Goal: Information Seeking & Learning: Learn about a topic

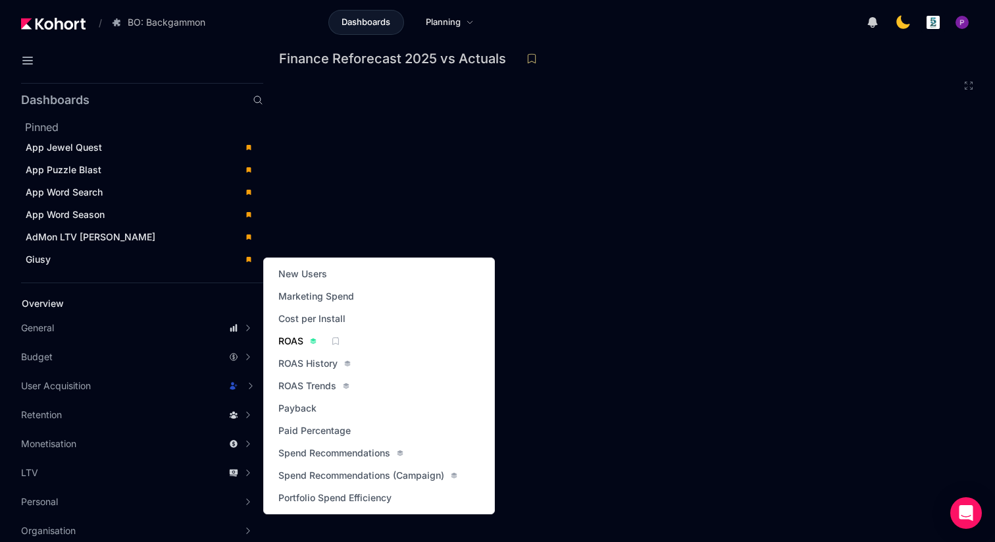
click at [284, 344] on span "ROAS" at bounding box center [290, 340] width 25 height 13
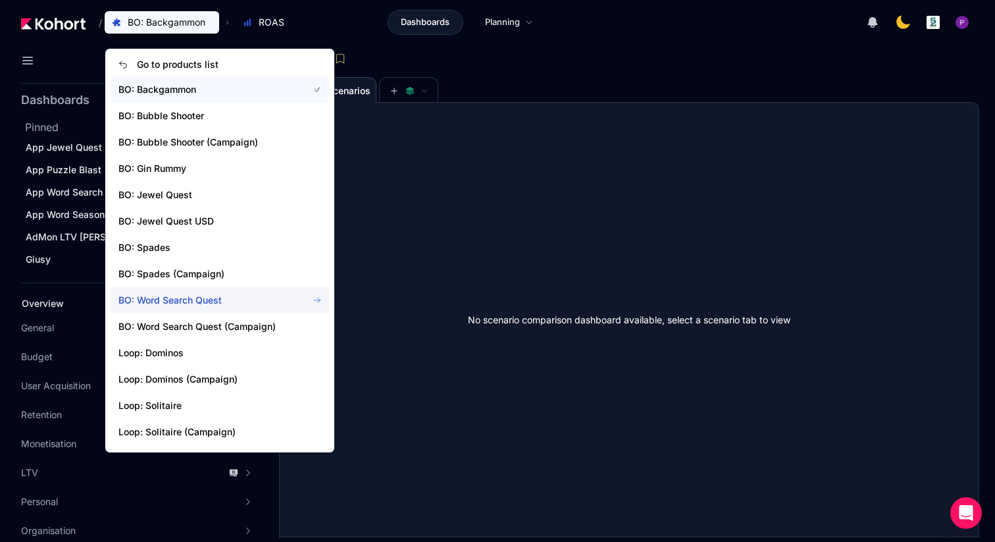
click at [217, 299] on span "BO: Word Search Quest" at bounding box center [205, 300] width 174 height 13
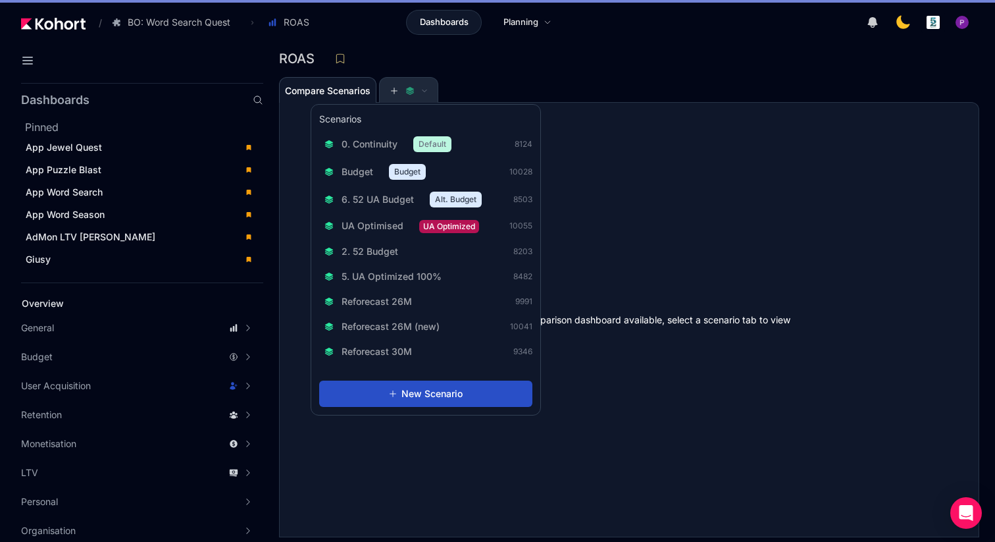
click at [410, 93] on icon at bounding box center [410, 92] width 8 height 3
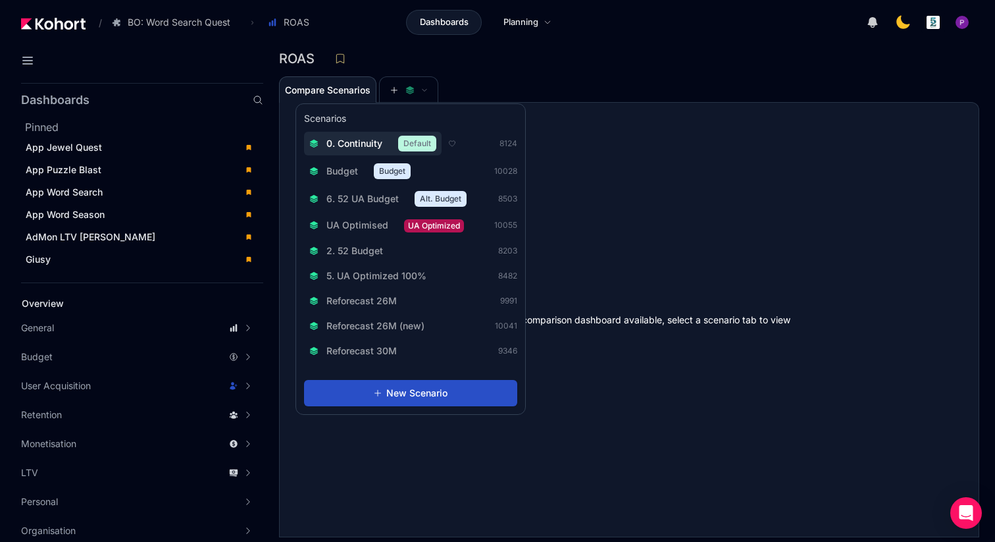
click at [357, 149] on span "0. Continuity" at bounding box center [354, 143] width 56 height 13
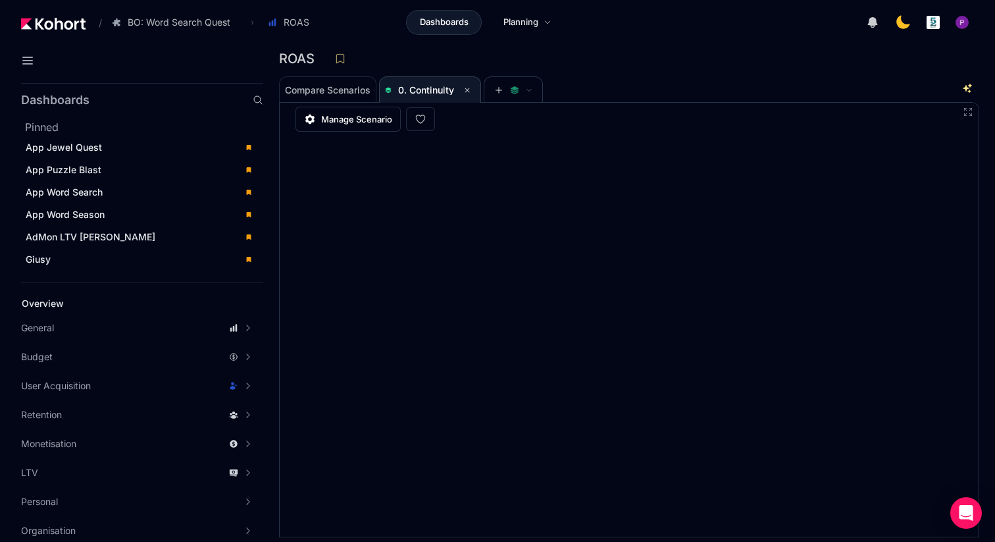
scroll to position [3, 0]
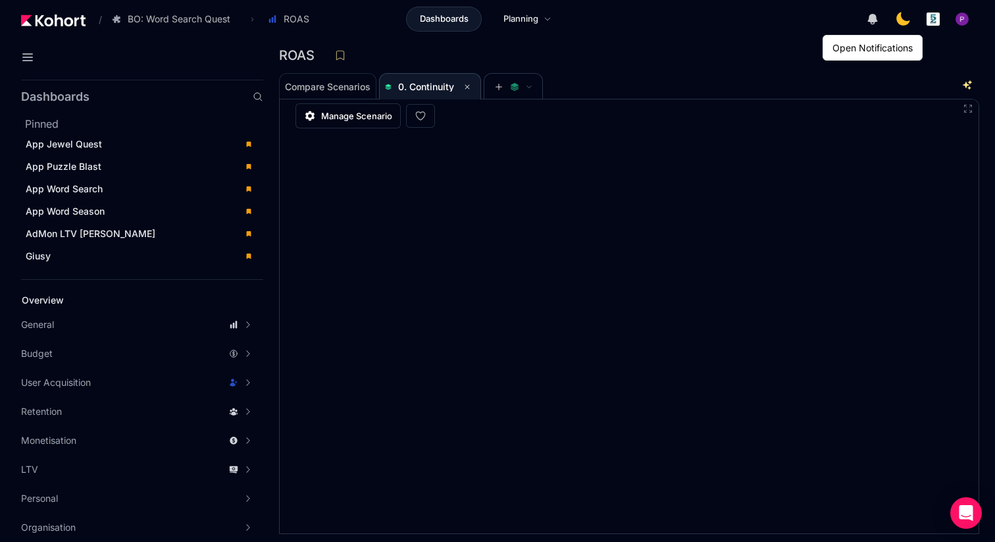
click at [598, 69] on div "ROAS" at bounding box center [629, 59] width 700 height 28
click at [82, 257] on div "Giusy" at bounding box center [131, 255] width 211 height 13
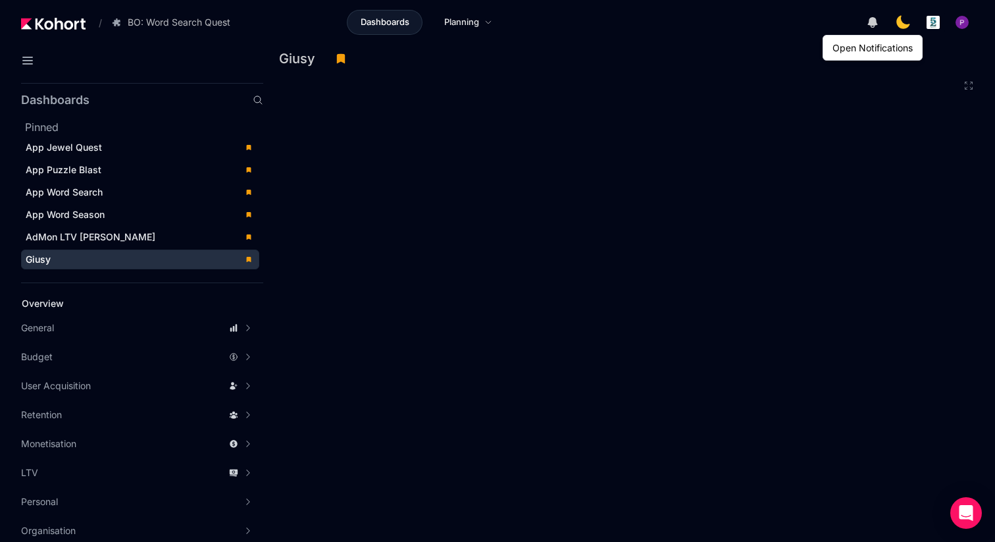
click at [730, 74] on div "Giusy" at bounding box center [629, 63] width 700 height 28
click at [968, 86] on icon at bounding box center [968, 85] width 11 height 11
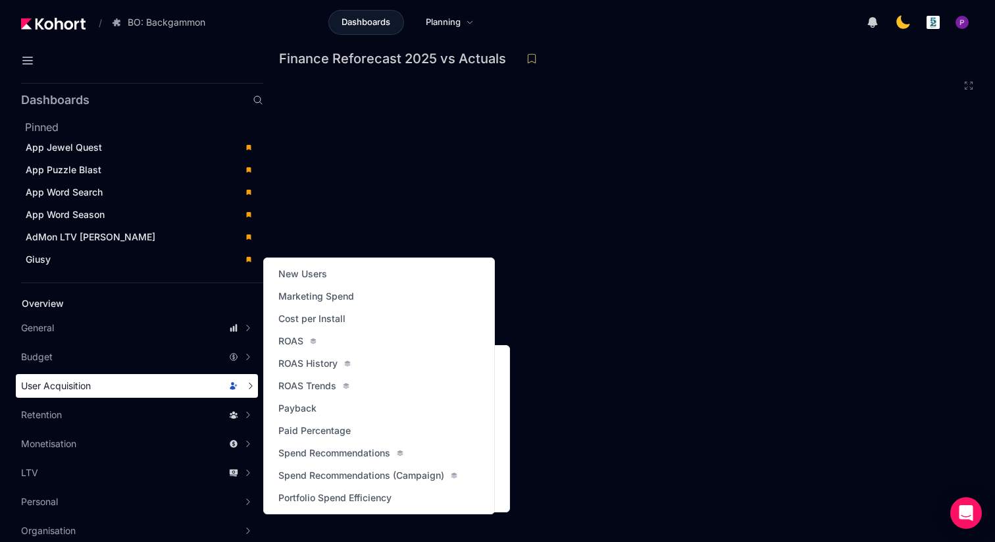
scroll to position [3, 0]
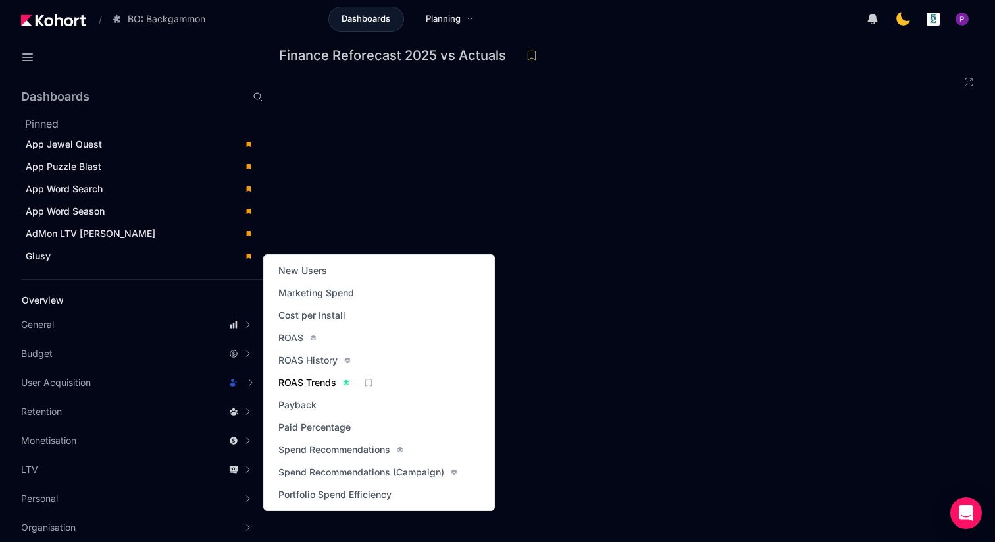
click at [315, 381] on span "ROAS Trends" at bounding box center [307, 382] width 58 height 13
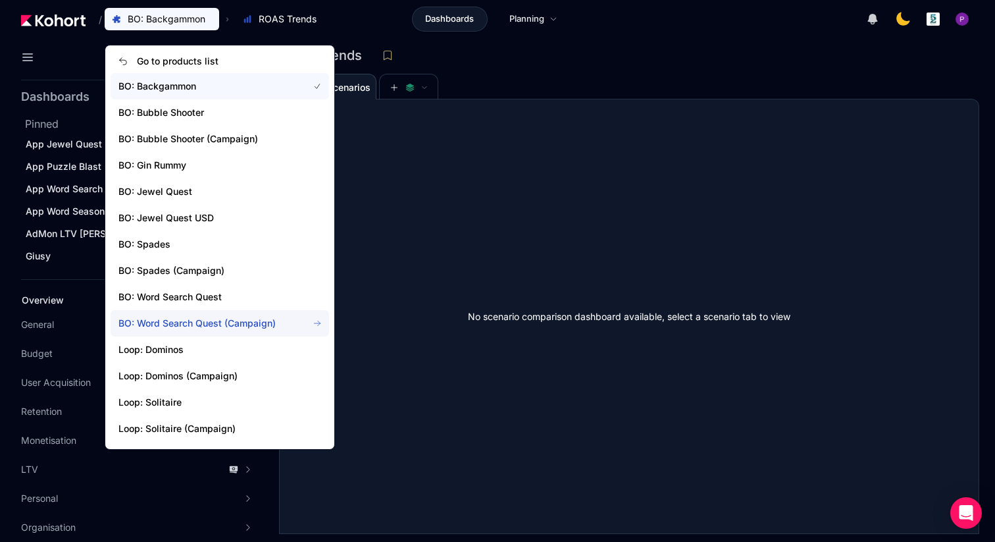
click at [198, 311] on span "BO: Word Search Quest (Campaign)" at bounding box center [220, 323] width 218 height 26
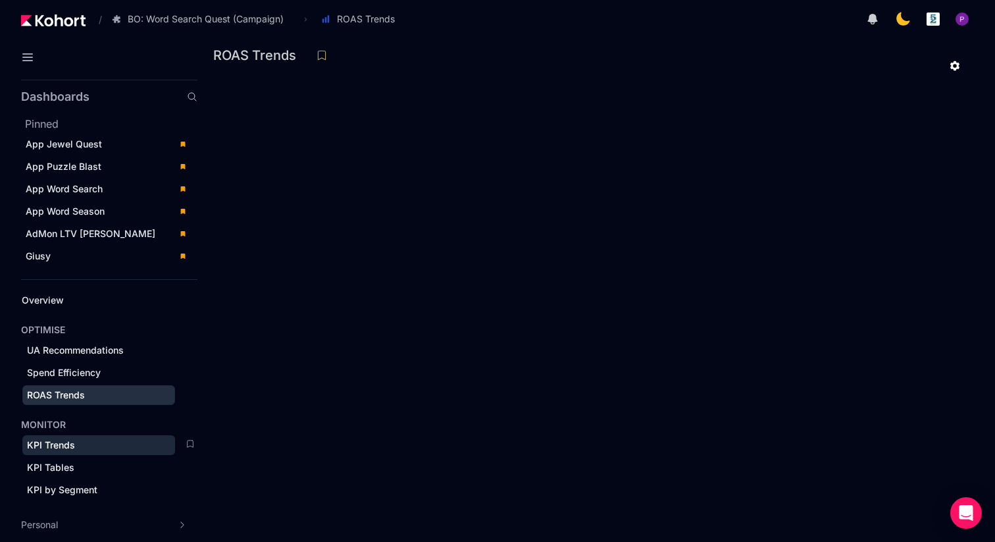
click at [61, 451] on span "KPI Trends" at bounding box center [98, 445] width 153 height 20
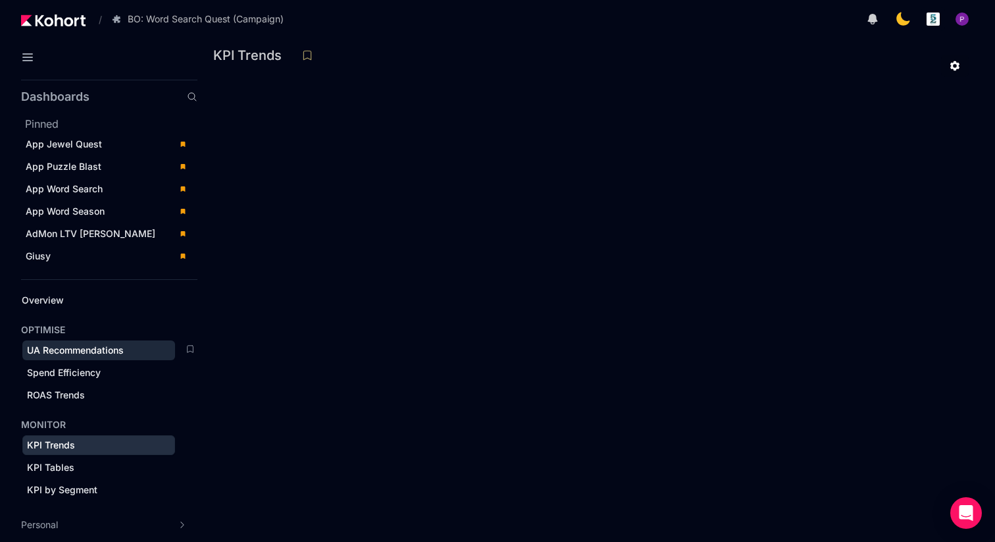
click at [74, 349] on span "UA Recommendations" at bounding box center [75, 349] width 97 height 11
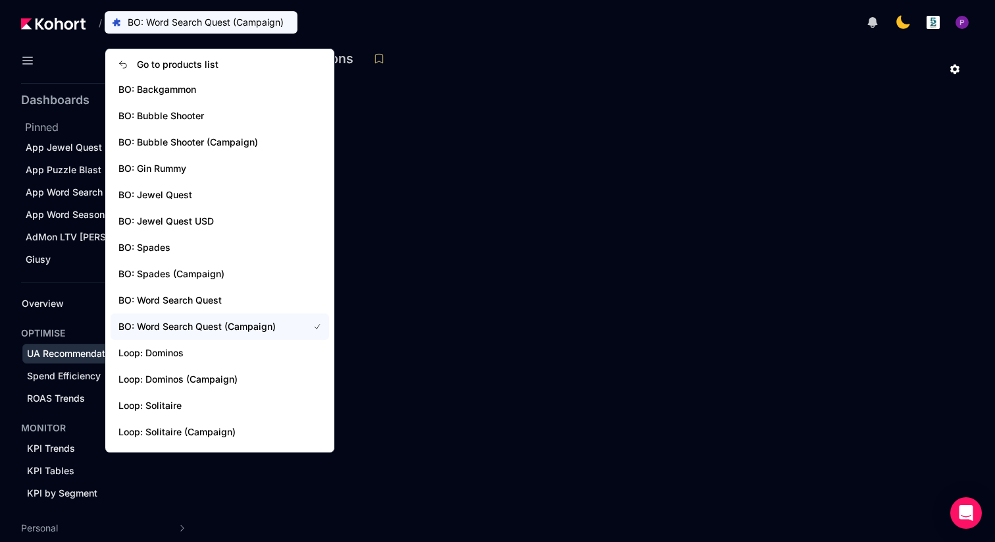
click at [190, 25] on span "BO: Word Search Quest (Campaign)" at bounding box center [206, 22] width 156 height 13
click at [182, 303] on span "BO: Word Search Quest" at bounding box center [205, 300] width 174 height 13
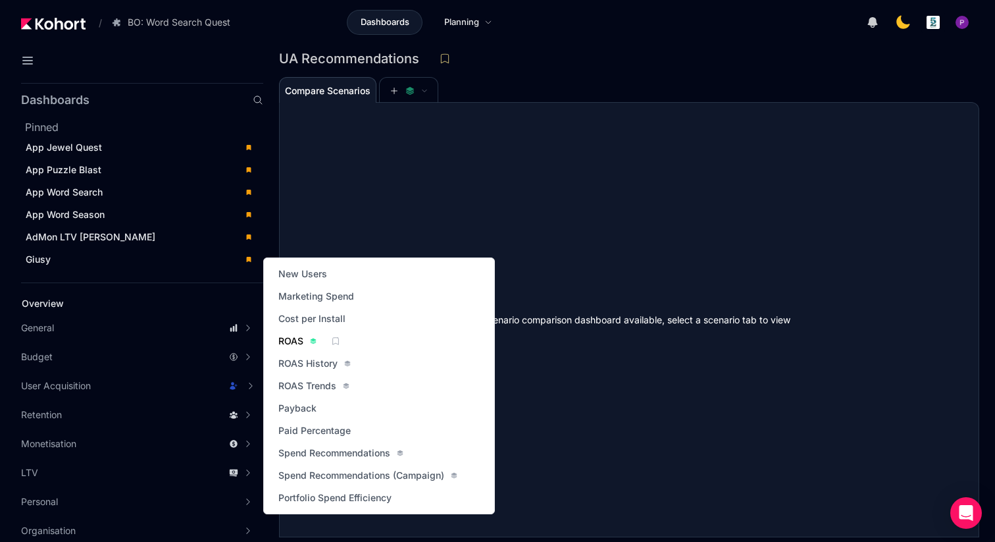
click at [280, 345] on span "ROAS" at bounding box center [290, 340] width 25 height 13
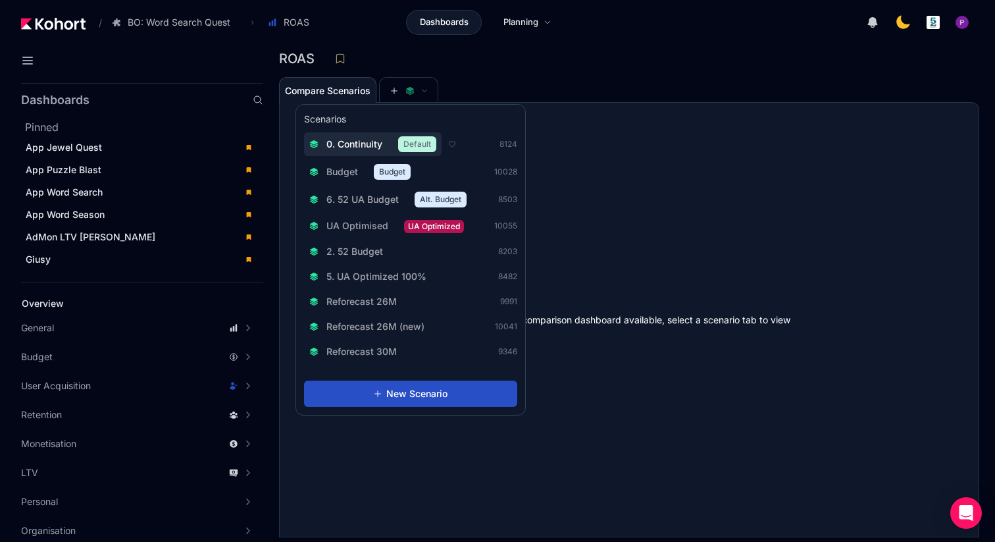
click at [340, 149] on span "0. Continuity" at bounding box center [354, 144] width 56 height 13
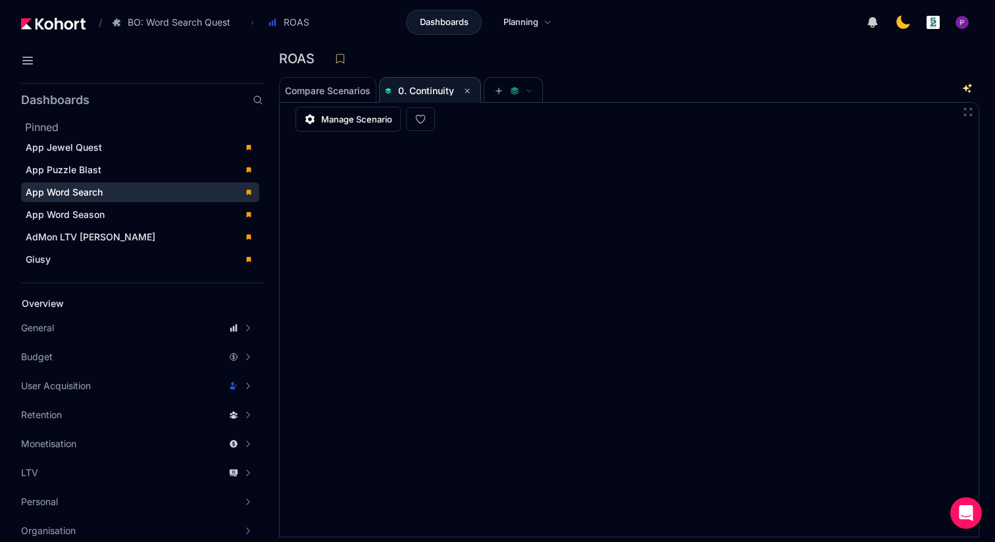
click at [92, 193] on span "App Word Search" at bounding box center [64, 191] width 77 height 11
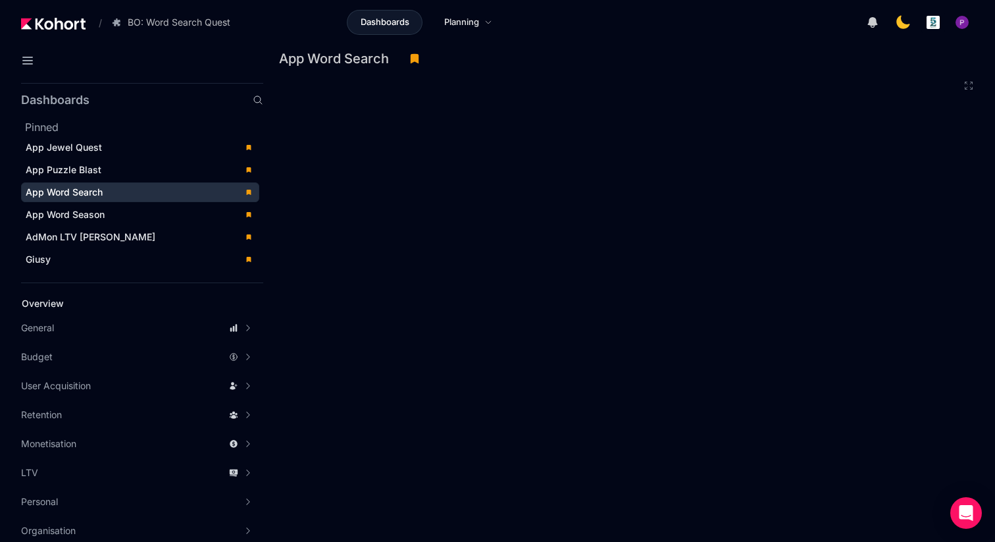
scroll to position [3, 0]
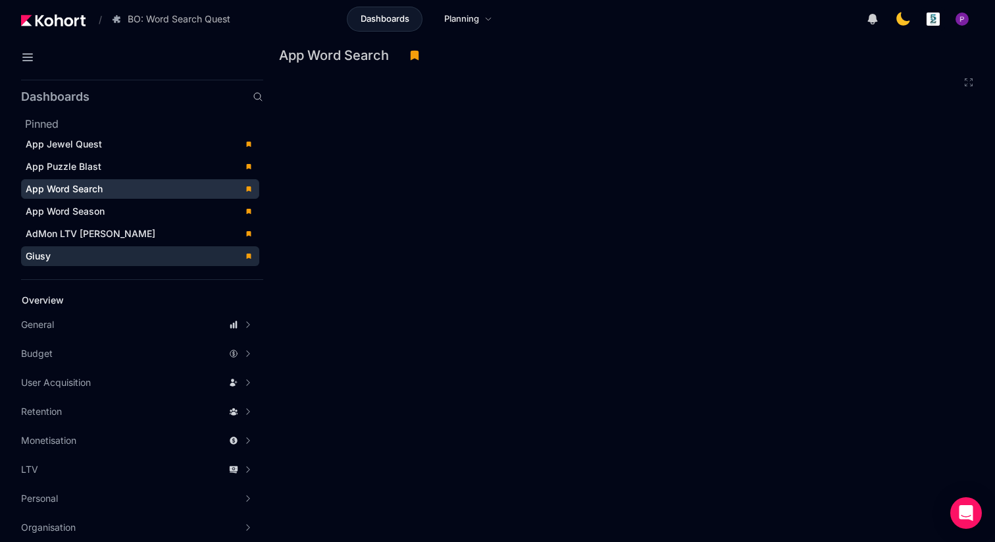
click at [78, 255] on div "Giusy" at bounding box center [131, 255] width 211 height 13
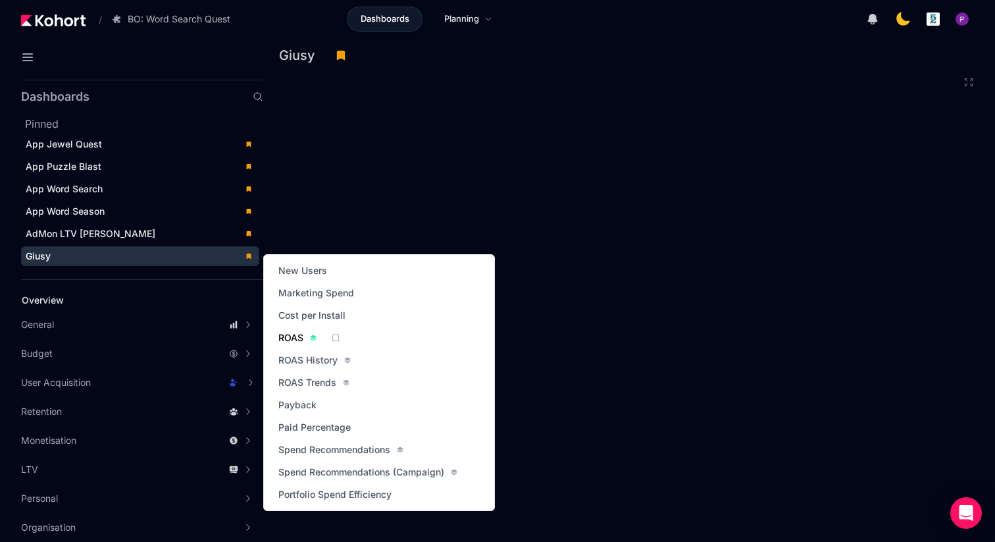
click at [287, 338] on span "ROAS" at bounding box center [290, 337] width 25 height 13
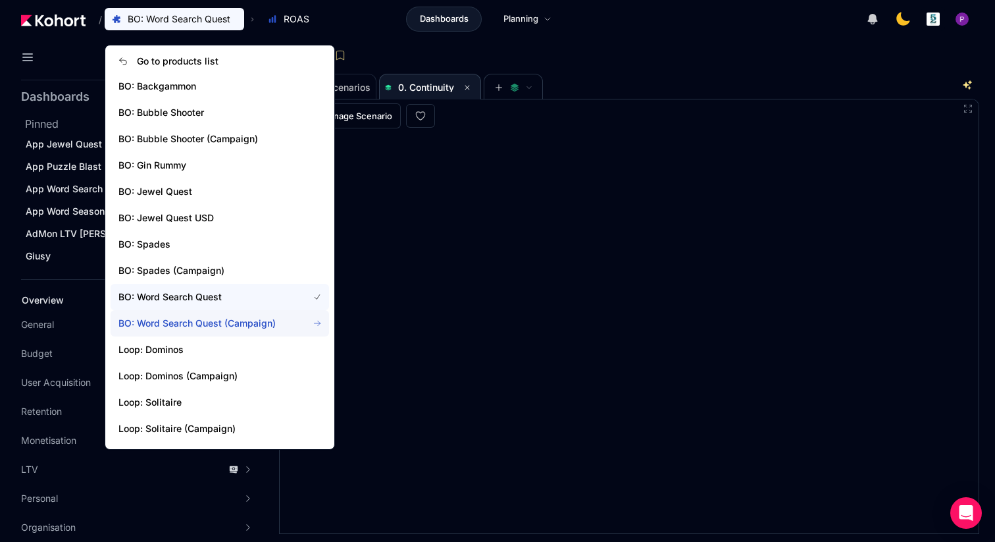
click at [191, 319] on span "BO: Word Search Quest (Campaign)" at bounding box center [205, 323] width 174 height 13
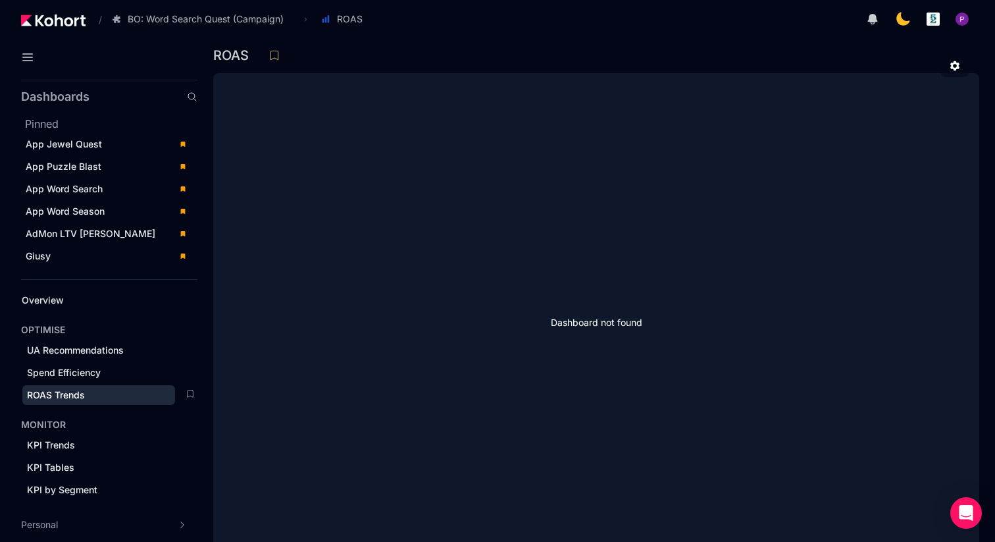
click at [55, 398] on span "ROAS Trends" at bounding box center [56, 394] width 58 height 11
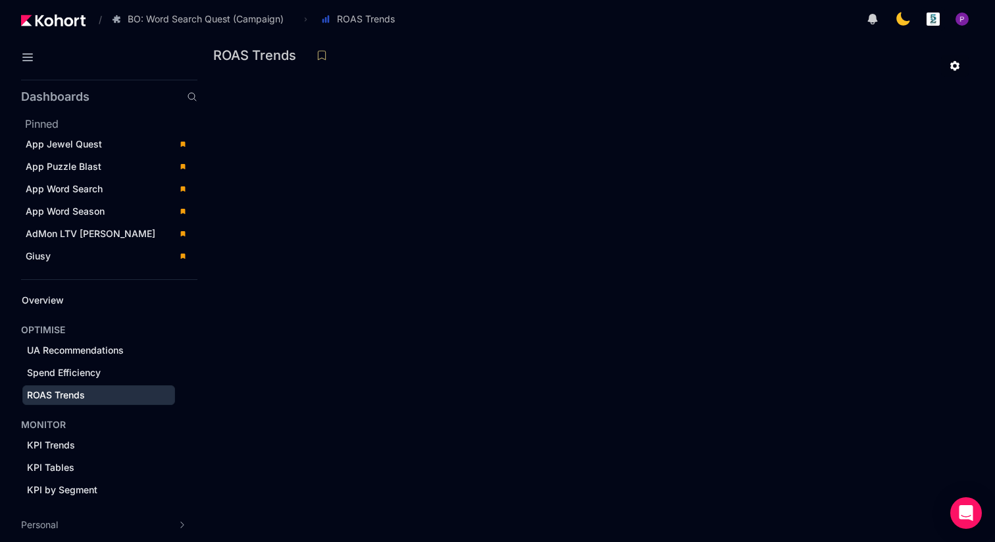
scroll to position [40, 0]
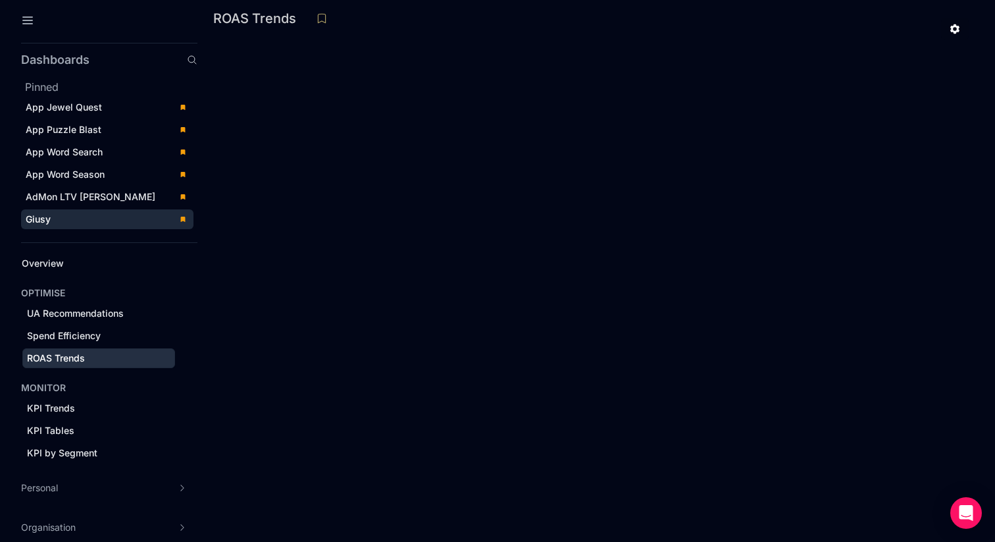
click at [43, 220] on span "Giusy" at bounding box center [38, 218] width 25 height 11
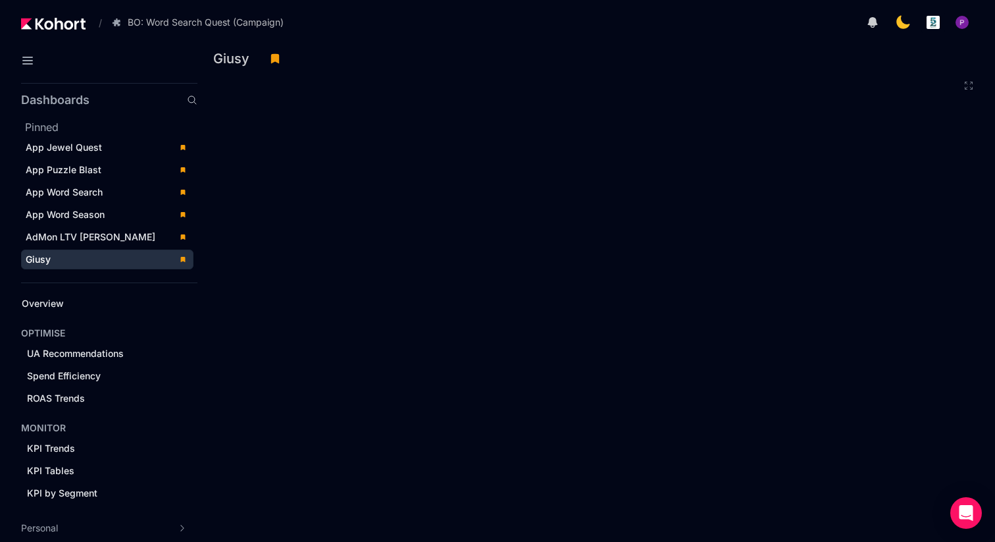
scroll to position [40, 0]
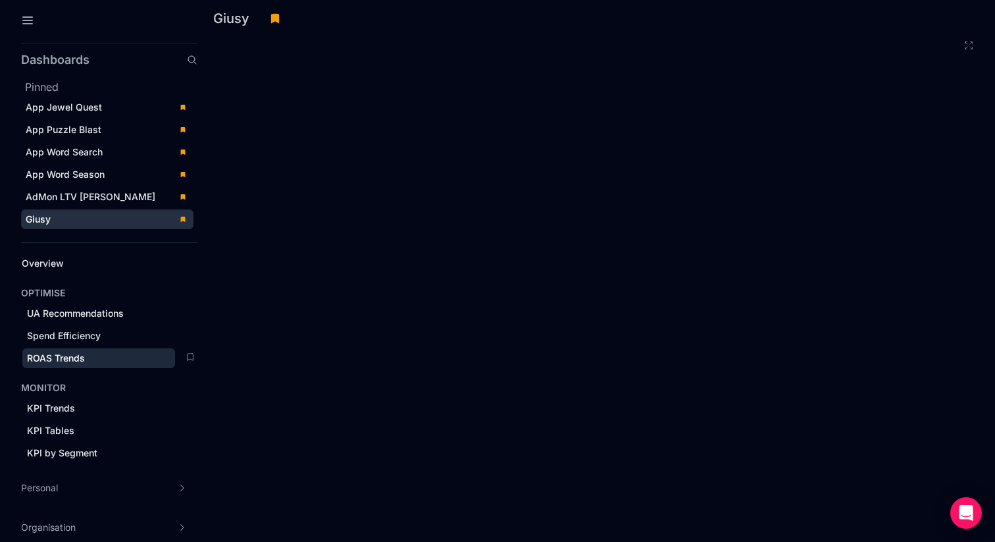
click at [74, 359] on span "ROAS Trends" at bounding box center [56, 357] width 58 height 11
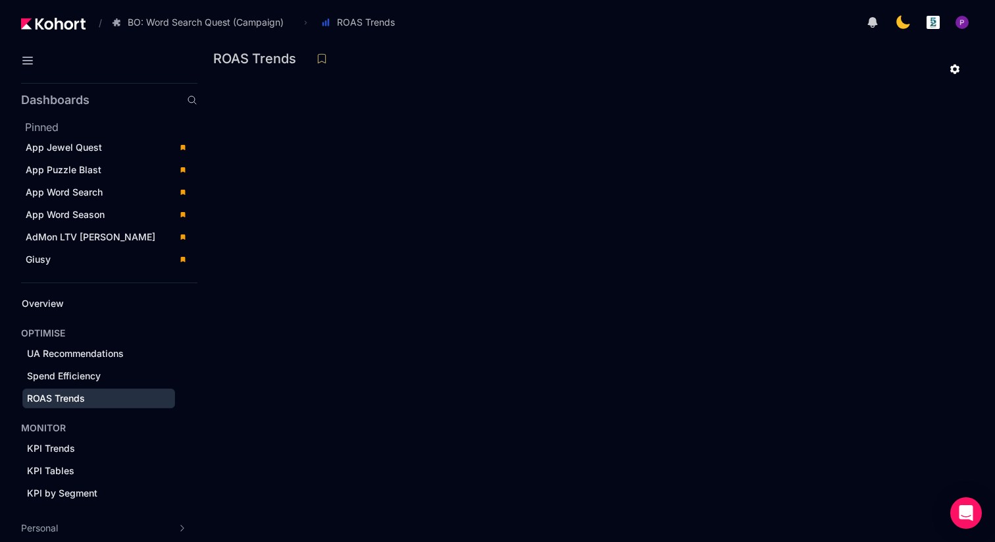
scroll to position [40, 0]
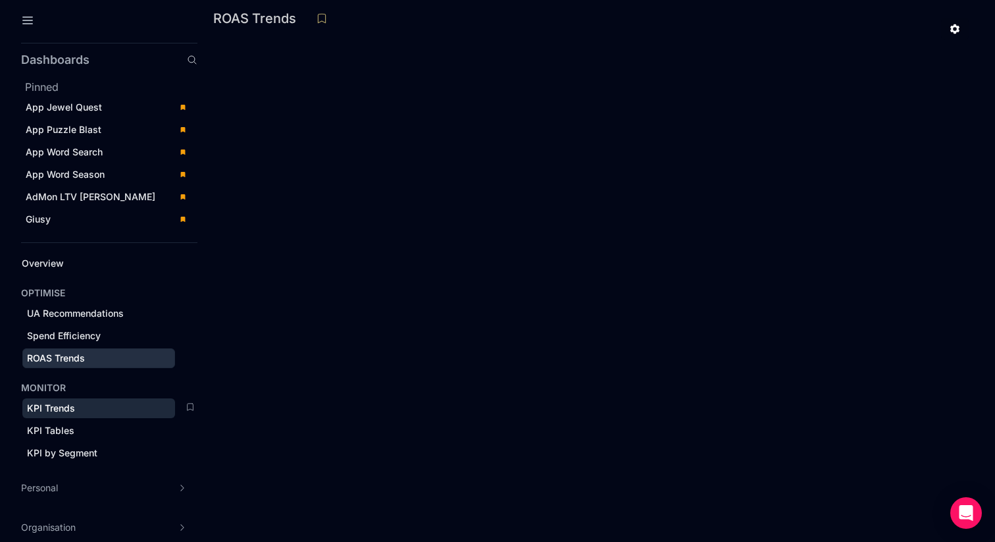
click at [39, 408] on span "KPI Trends" at bounding box center [51, 407] width 48 height 11
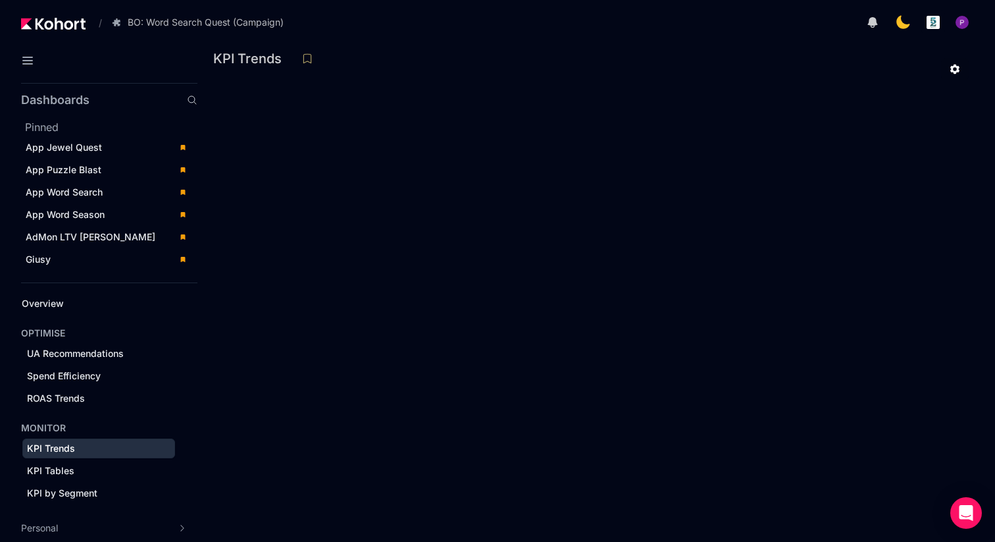
scroll to position [40, 0]
click at [91, 370] on span "Spend Efficiency" at bounding box center [64, 375] width 74 height 11
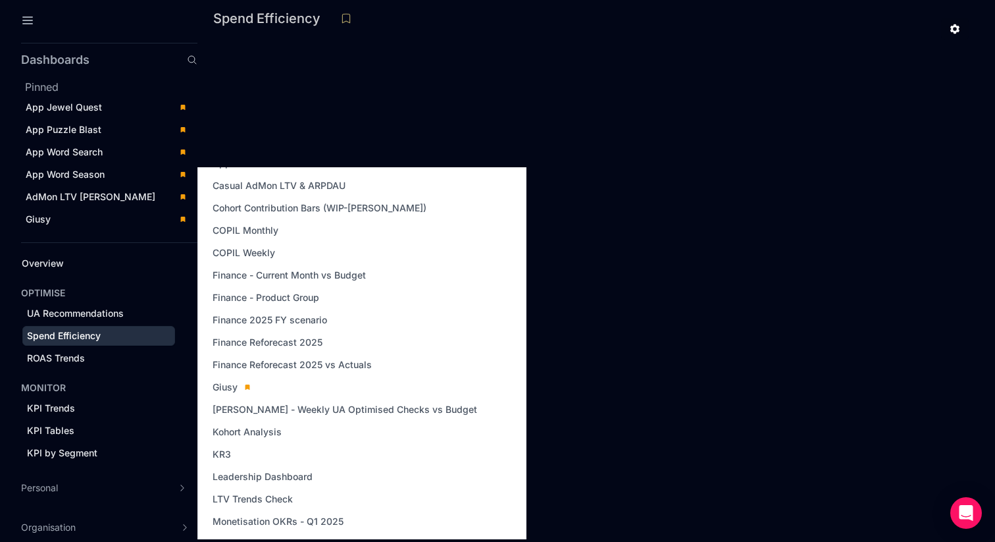
scroll to position [180, 0]
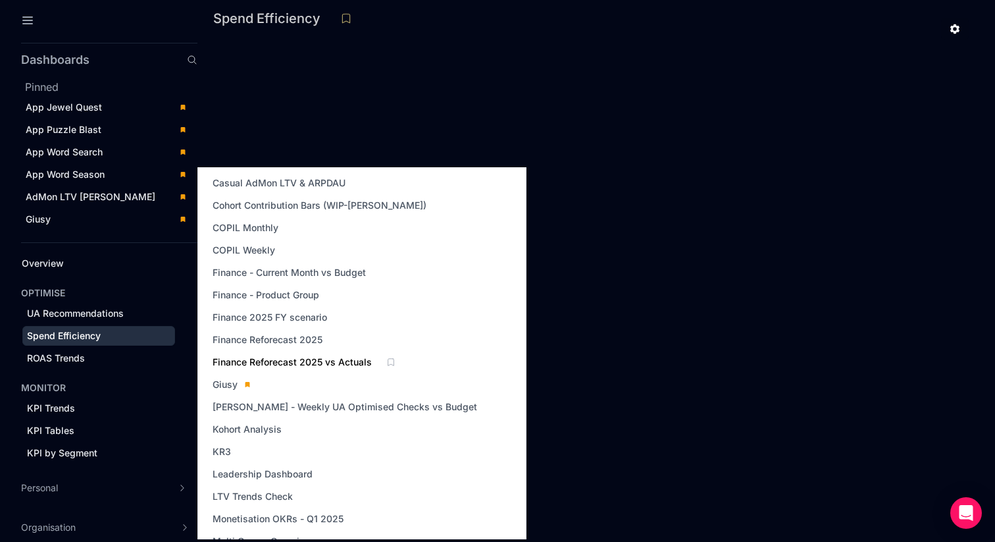
click at [267, 358] on span "Finance Reforecast 2025 vs Actuals" at bounding box center [292, 361] width 159 height 13
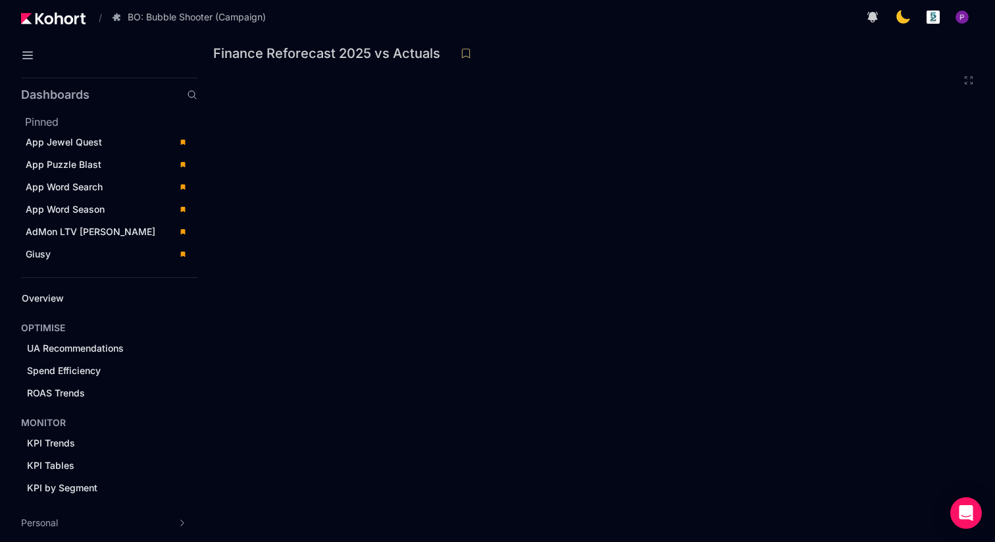
scroll to position [9, 0]
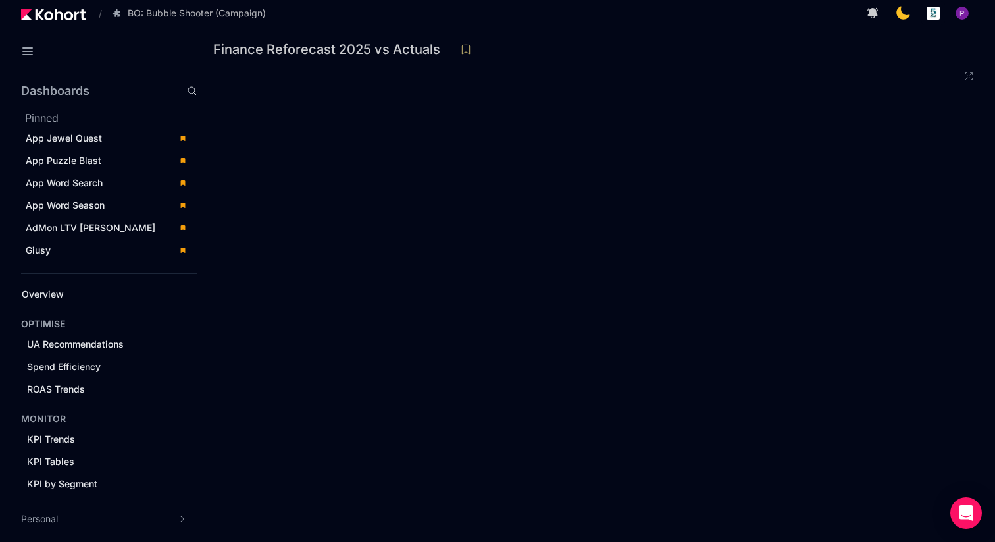
click at [963, 78] on icon at bounding box center [968, 76] width 11 height 11
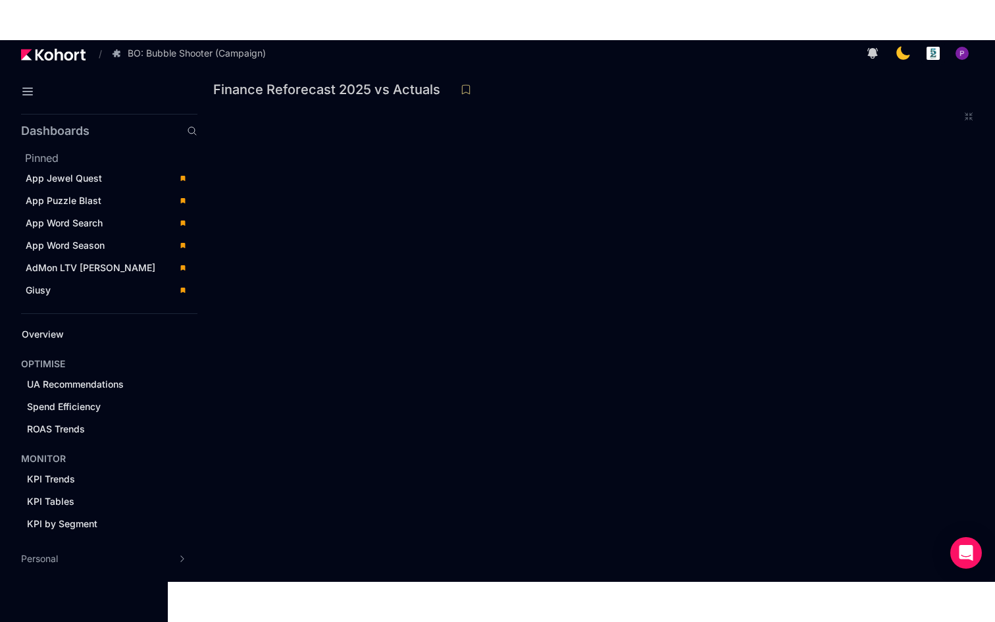
scroll to position [0, 0]
